Goal: Task Accomplishment & Management: Use online tool/utility

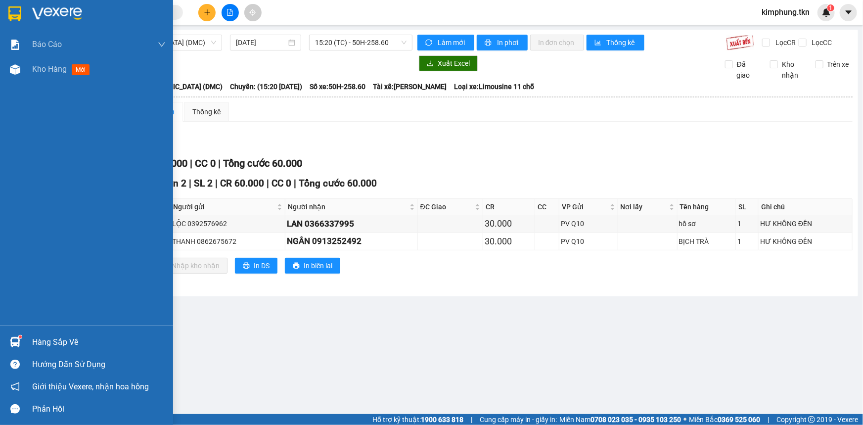
click at [39, 337] on div "Hàng sắp về" at bounding box center [98, 342] width 133 height 15
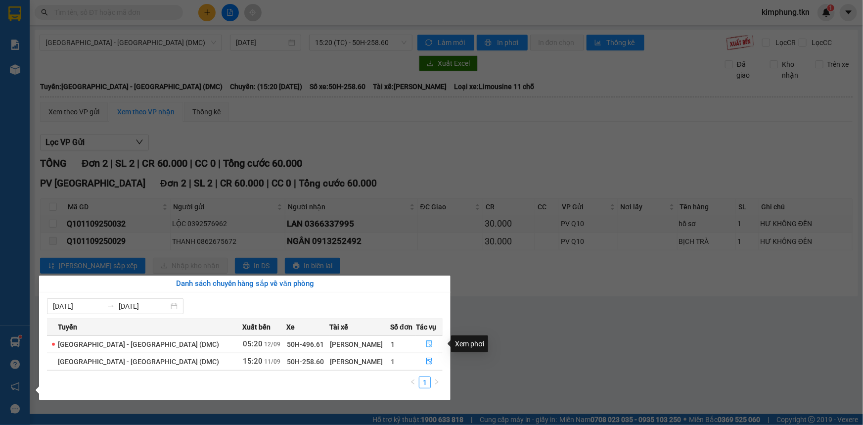
click at [426, 346] on icon "file-done" at bounding box center [429, 343] width 6 height 7
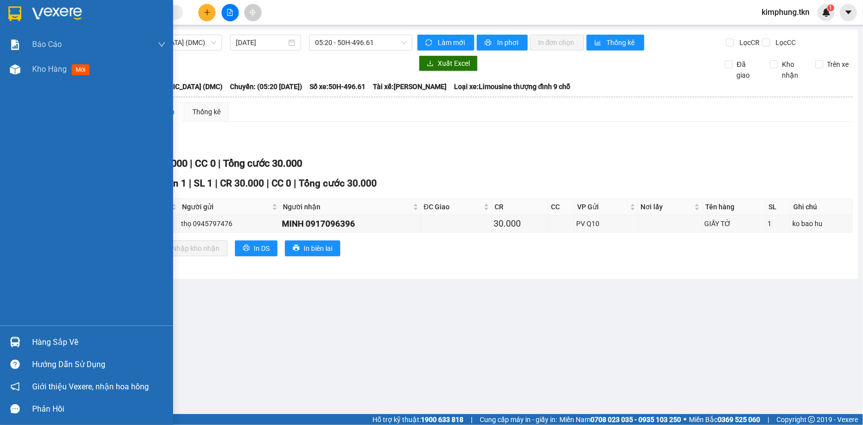
click at [58, 343] on div "Hàng sắp về" at bounding box center [98, 342] width 133 height 15
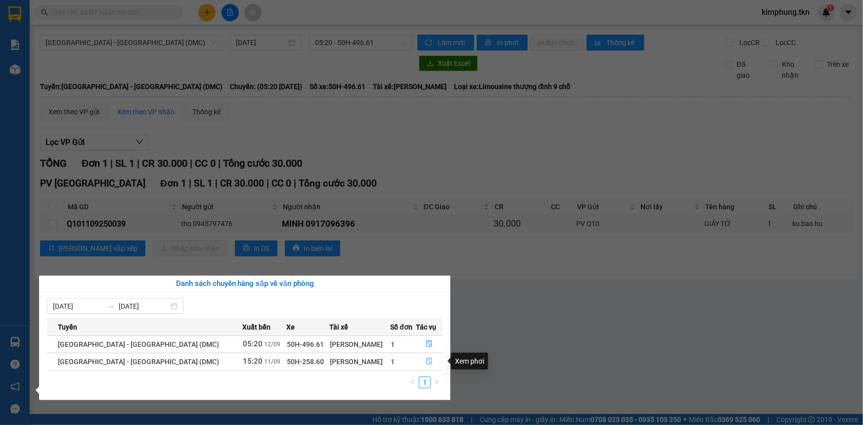
click at [426, 361] on icon "file-done" at bounding box center [429, 360] width 6 height 7
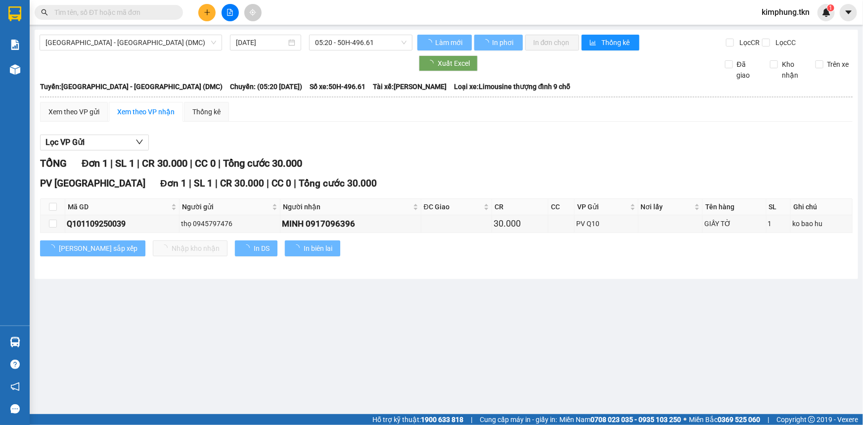
type input "[DATE]"
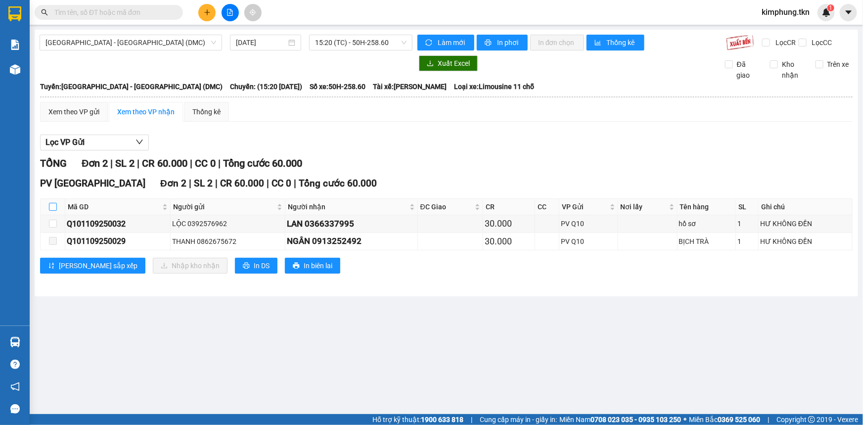
click at [53, 204] on input "checkbox" at bounding box center [53, 207] width 8 height 8
checkbox input "true"
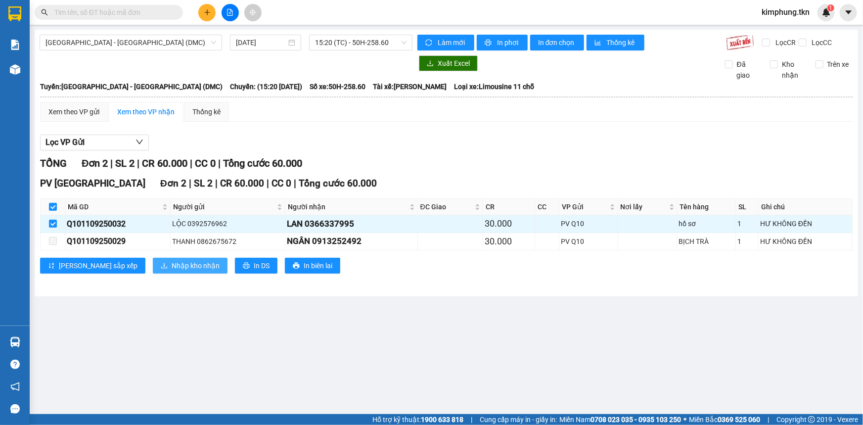
click at [172, 263] on span "Nhập kho nhận" at bounding box center [196, 265] width 48 height 11
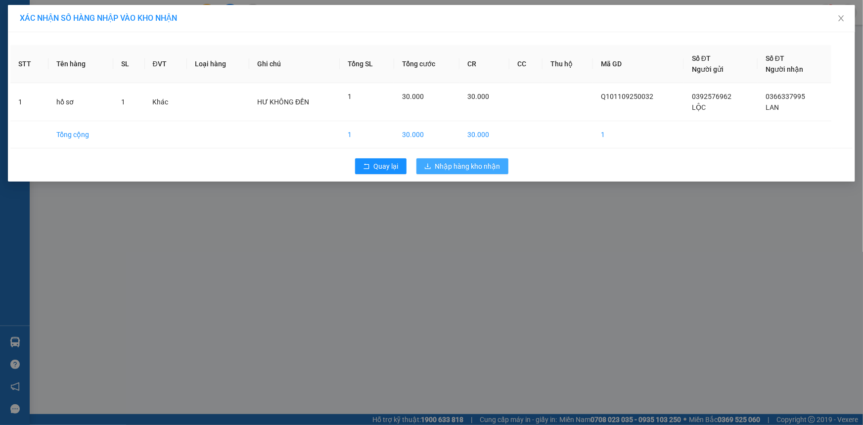
click at [482, 166] on span "Nhập hàng kho nhận" at bounding box center [467, 166] width 65 height 11
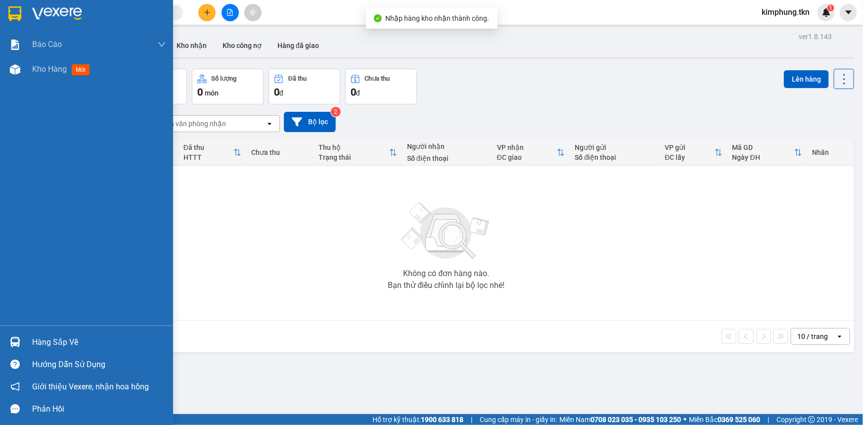
click at [55, 340] on div "Hàng sắp về" at bounding box center [98, 342] width 133 height 15
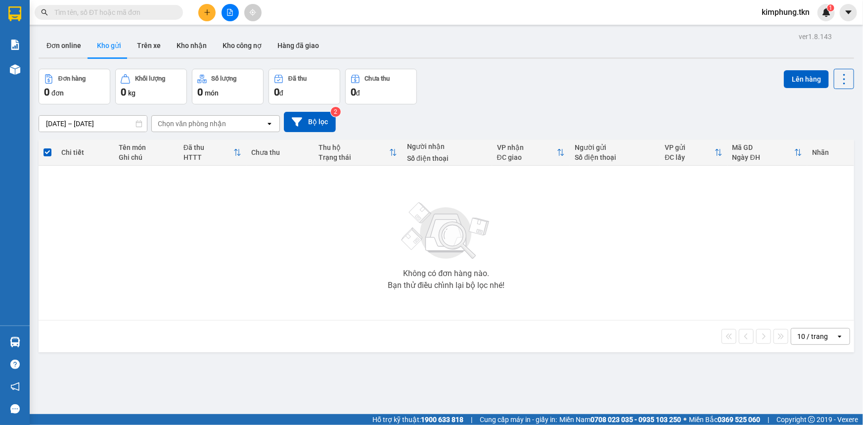
click at [631, 275] on section "Kết quả tìm kiếm ( 0 ) Bộ lọc No Data kimphung.tkn 1 Báo cáo Mẫu 1: Báo cáo dòn…" at bounding box center [431, 212] width 863 height 425
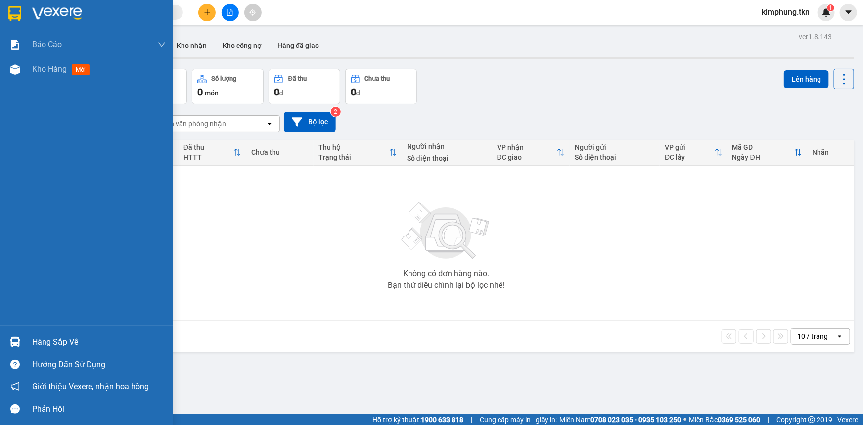
click at [40, 343] on div "Hàng sắp về" at bounding box center [98, 342] width 133 height 15
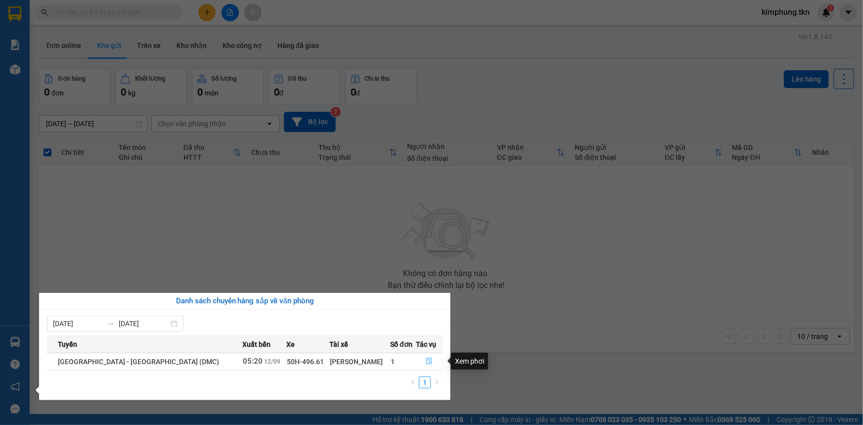
click at [425, 365] on button "button" at bounding box center [429, 361] width 26 height 16
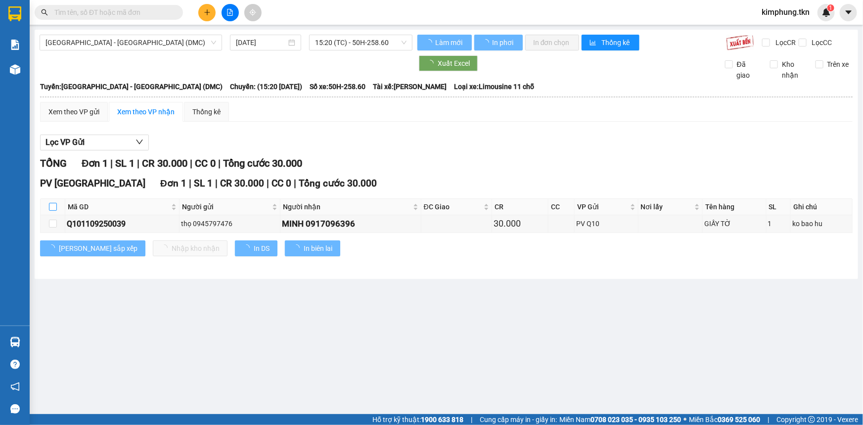
type input "[DATE]"
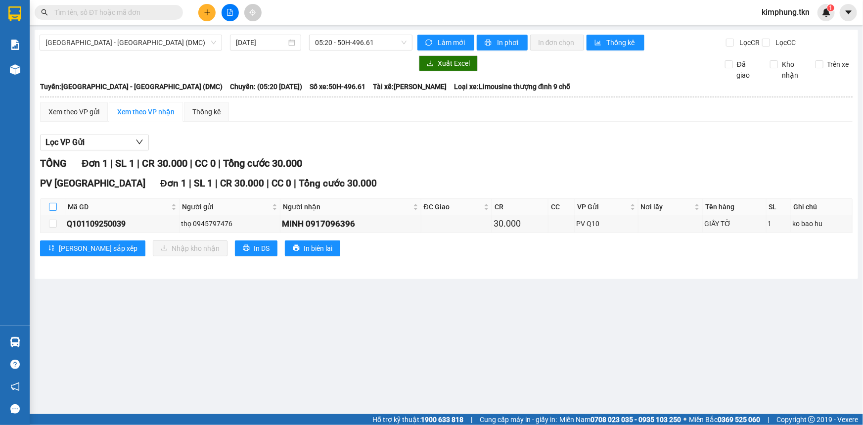
click at [50, 208] on input "checkbox" at bounding box center [53, 207] width 8 height 8
checkbox input "true"
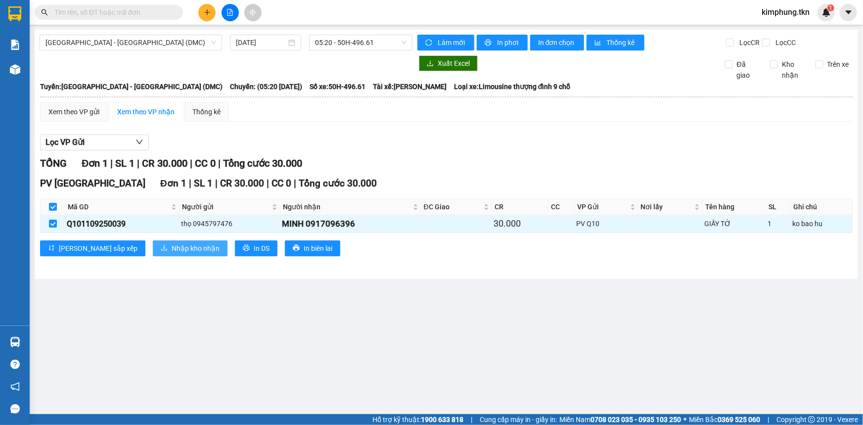
click at [172, 247] on span "Nhập kho nhận" at bounding box center [196, 248] width 48 height 11
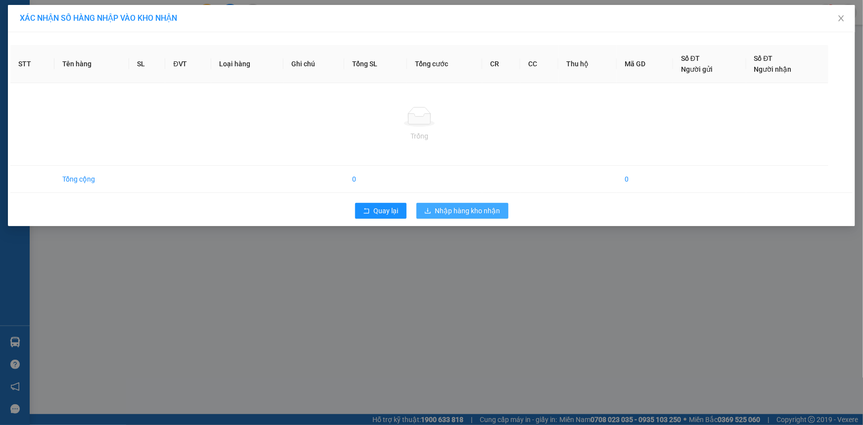
click at [471, 209] on span "Nhập hàng kho nhận" at bounding box center [467, 210] width 65 height 11
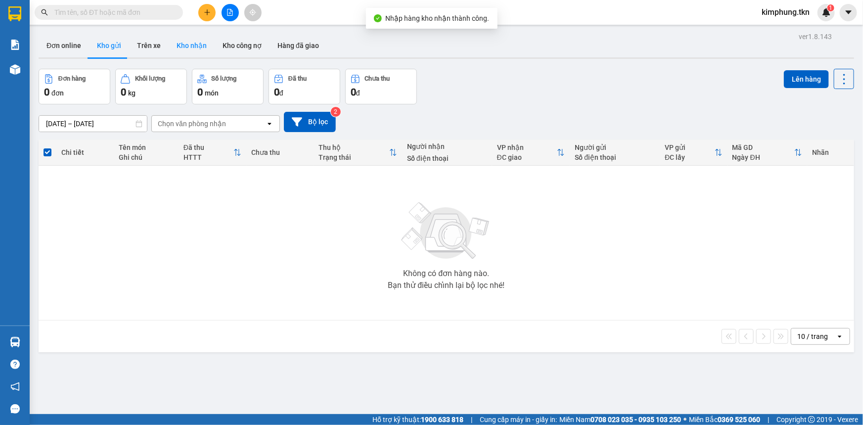
click at [198, 43] on button "Kho nhận" at bounding box center [192, 46] width 46 height 24
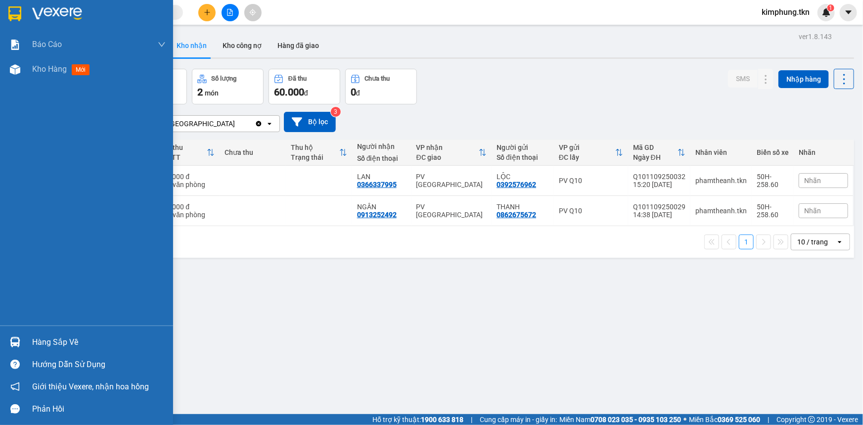
click at [40, 340] on div "Hàng sắp về" at bounding box center [98, 342] width 133 height 15
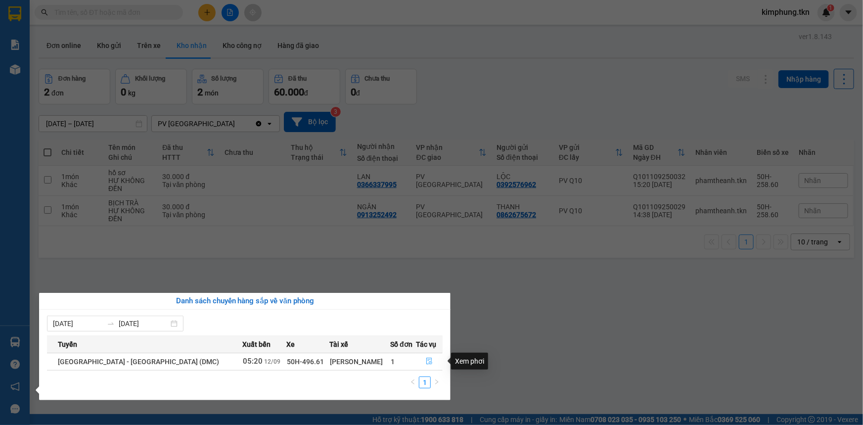
click at [426, 360] on icon "file-done" at bounding box center [429, 360] width 6 height 7
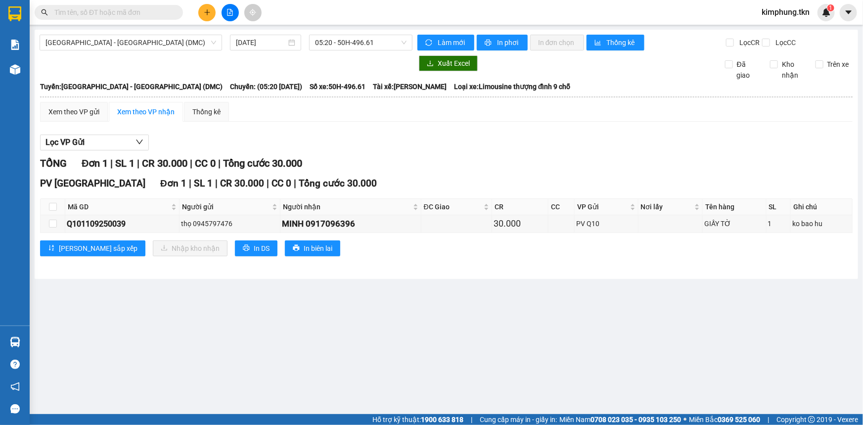
click at [48, 208] on th at bounding box center [53, 207] width 25 height 16
click at [54, 207] on input "checkbox" at bounding box center [53, 207] width 8 height 8
checkbox input "true"
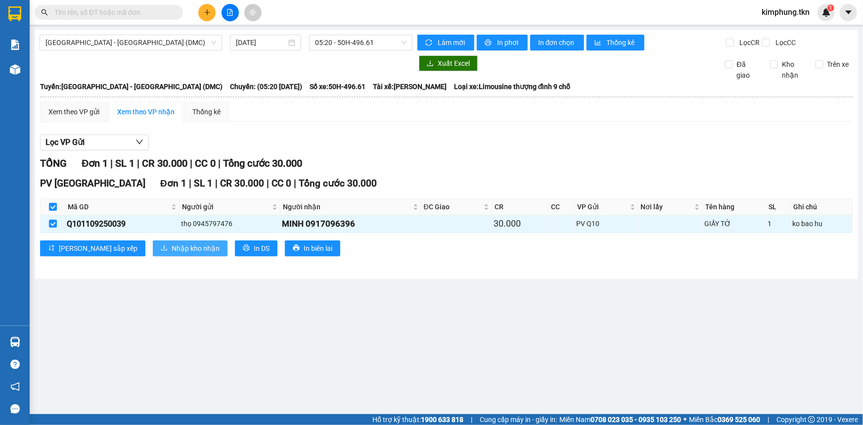
click at [172, 246] on span "Nhập kho nhận" at bounding box center [196, 248] width 48 height 11
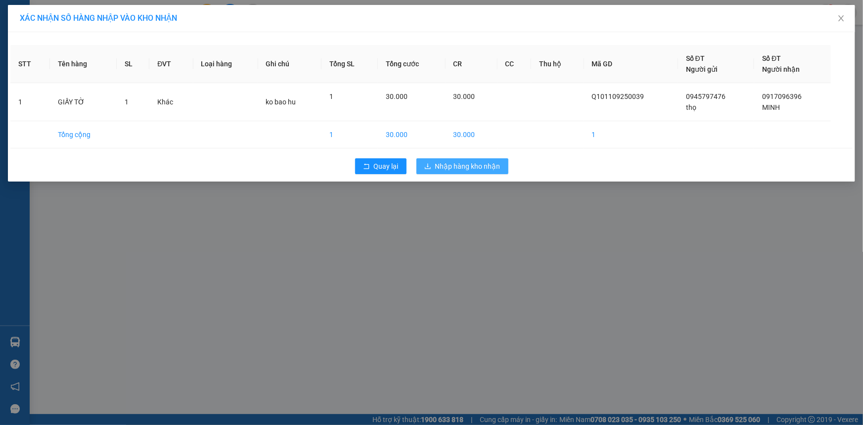
click at [489, 167] on span "Nhập hàng kho nhận" at bounding box center [467, 166] width 65 height 11
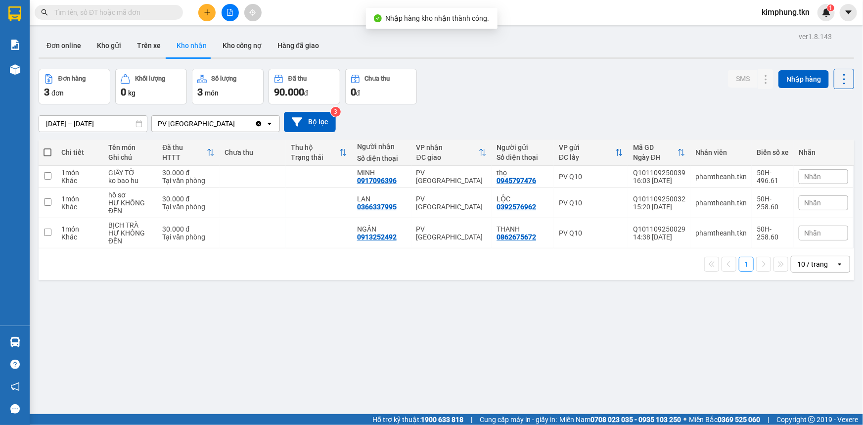
click at [343, 332] on div "ver 1.8.143 Đơn online Kho gửi Trên xe Kho nhận Kho công nợ Hàng đã giao Đơn hà…" at bounding box center [446, 242] width 823 height 425
